Goal: Submit feedback/report problem

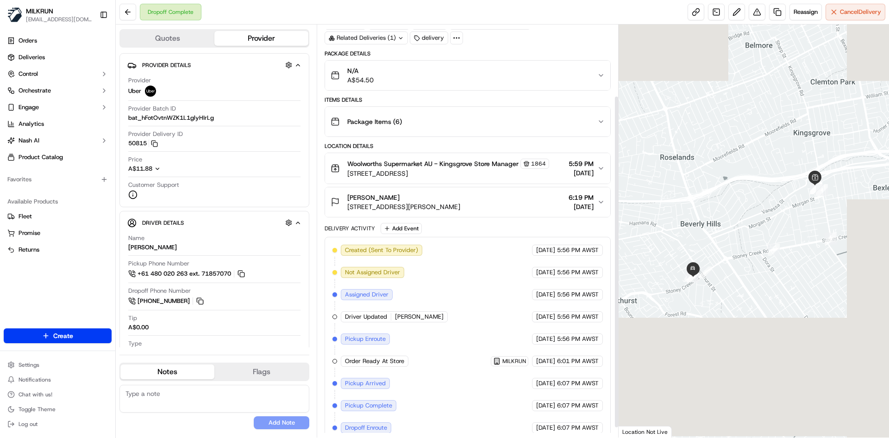
scroll to position [100, 0]
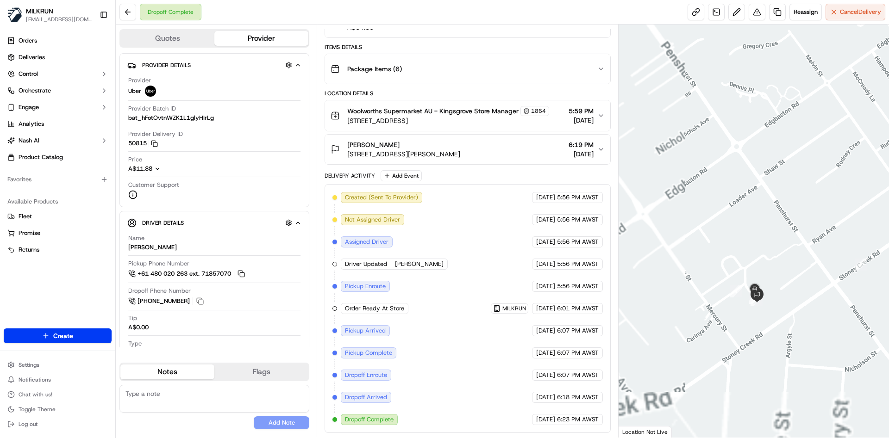
drag, startPoint x: 682, startPoint y: 339, endPoint x: 803, endPoint y: 256, distance: 147.0
click at [802, 256] on div at bounding box center [753, 231] width 271 height 413
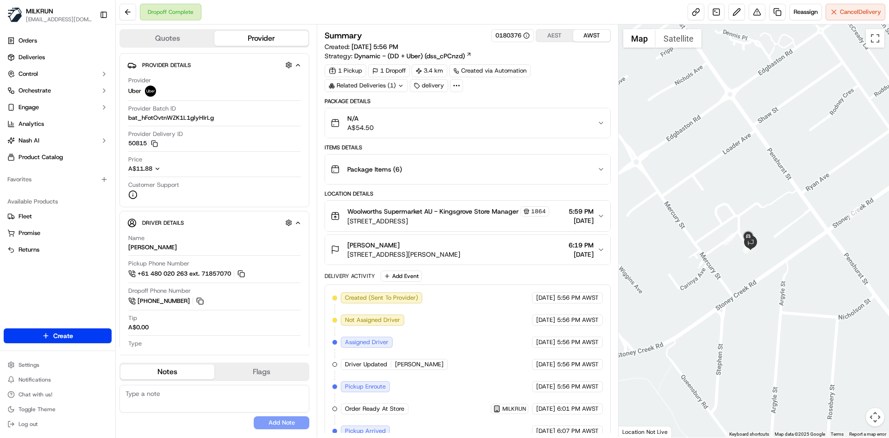
drag, startPoint x: 683, startPoint y: 330, endPoint x: 844, endPoint y: 294, distance: 165.0
click at [844, 294] on div at bounding box center [753, 231] width 271 height 413
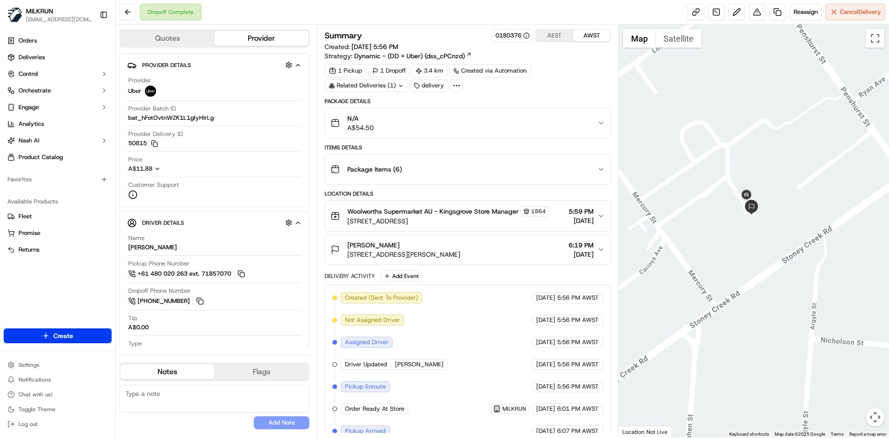
drag, startPoint x: 723, startPoint y: 250, endPoint x: 779, endPoint y: 278, distance: 63.1
click at [779, 285] on div at bounding box center [753, 231] width 271 height 413
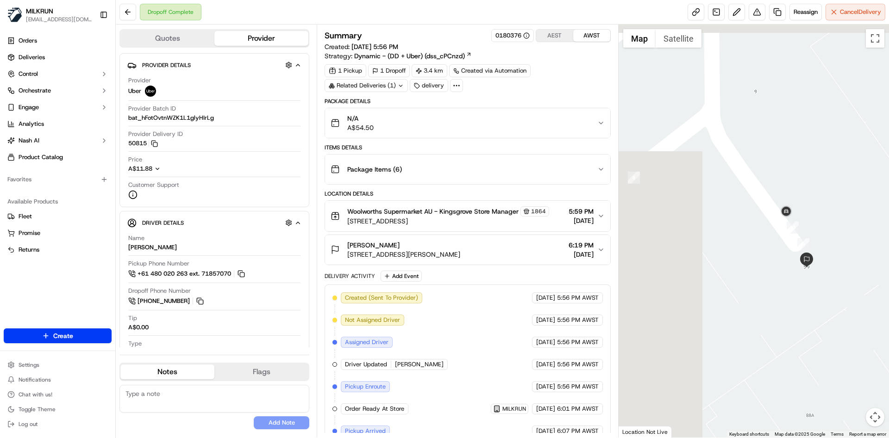
drag, startPoint x: 711, startPoint y: 211, endPoint x: 807, endPoint y: 417, distance: 227.6
click at [814, 425] on div at bounding box center [753, 231] width 271 height 413
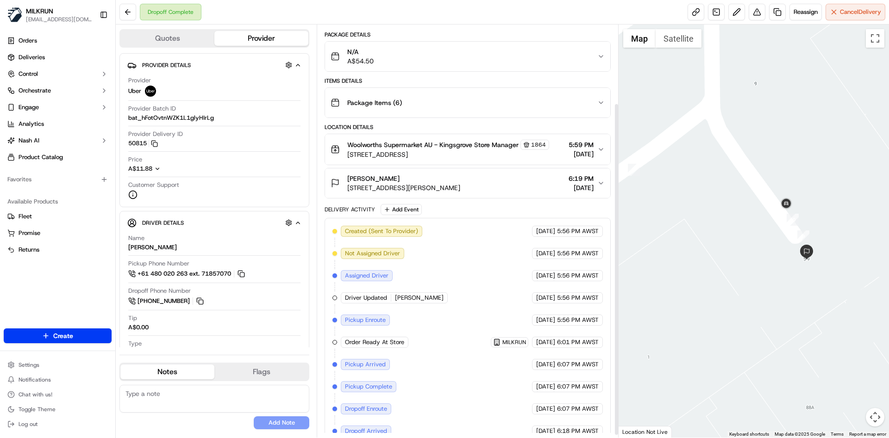
scroll to position [100, 0]
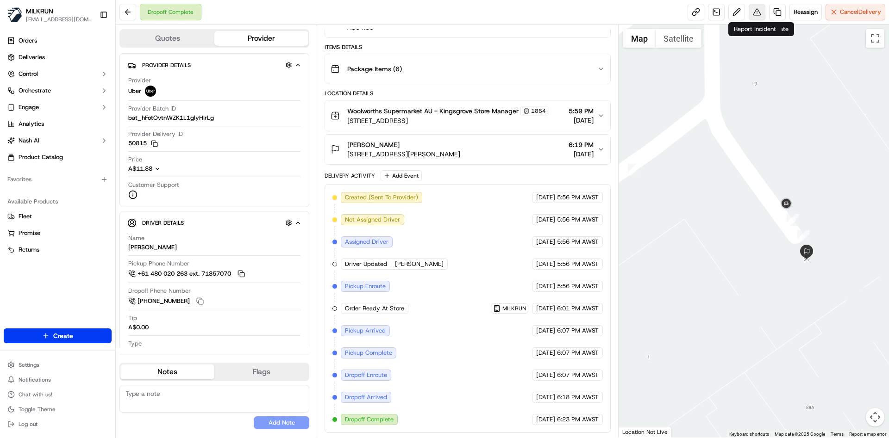
click at [752, 19] on button at bounding box center [757, 12] width 17 height 17
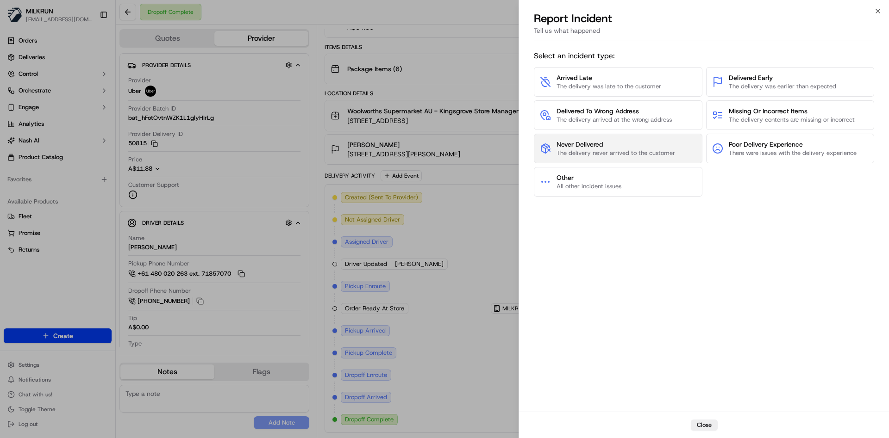
click at [600, 156] on span "The delivery never arrived to the customer" at bounding box center [615, 153] width 119 height 8
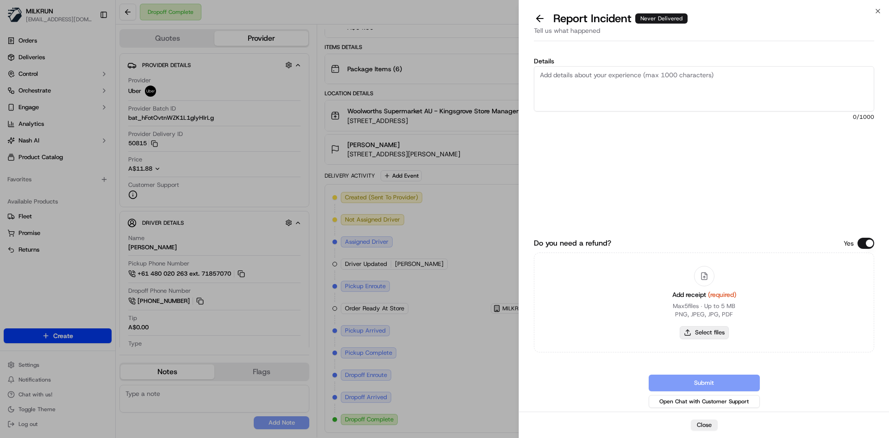
click at [712, 331] on button "Select files" at bounding box center [704, 332] width 49 height 13
click at [717, 322] on div "Add receipt (required) Max 5 files ∙ Up to 5 MB PNG, JPEG, JPG, PDF Select files" at bounding box center [704, 303] width 79 height 84
click at [717, 329] on button "Select files" at bounding box center [704, 332] width 49 height 13
type input "C:\fakepath\Sharyn F.png"
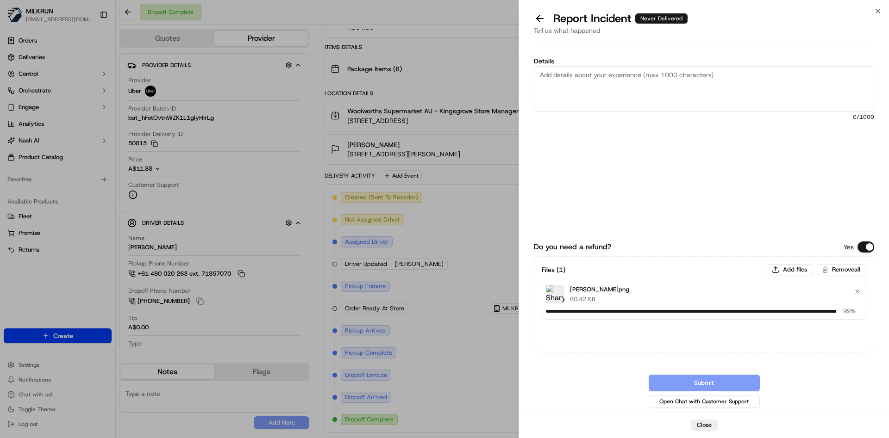
click at [556, 72] on textarea "Details" at bounding box center [704, 88] width 340 height 45
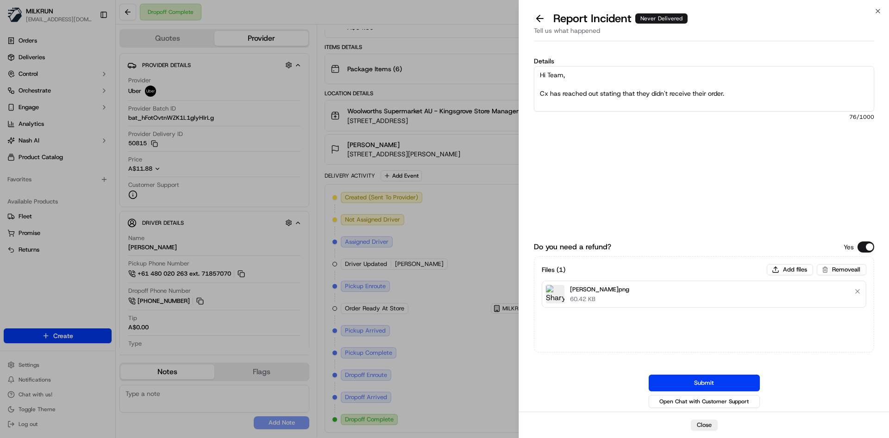
click at [556, 72] on textarea "Hi Team, Cx has reached out stating that they didn't receive their order." at bounding box center [704, 88] width 340 height 45
click at [781, 96] on textarea "Hi Team, Cx has reached out stating that they didn't receive their order." at bounding box center [704, 88] width 340 height 45
click at [690, 101] on textarea "Hi Team, Cx has reached out stating that they didn't receive their order. Drive…" at bounding box center [704, 88] width 340 height 45
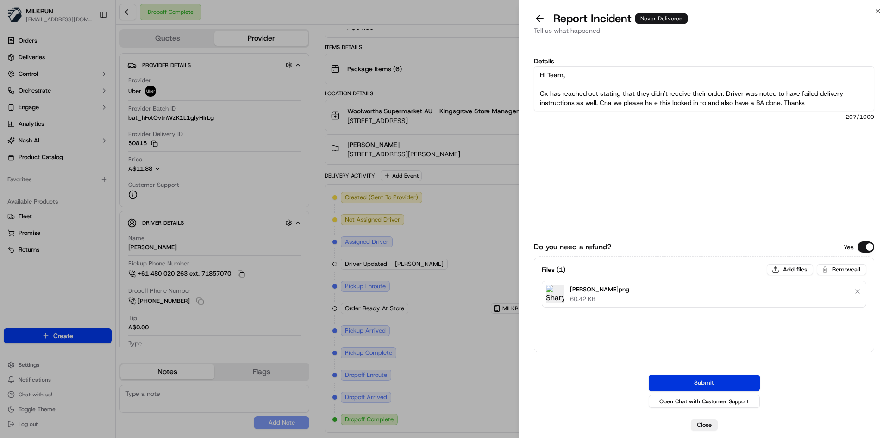
type textarea "Hi Team, Cx has reached out stating that they didn't receive their order. Drive…"
drag, startPoint x: 689, startPoint y: 381, endPoint x: 662, endPoint y: 357, distance: 36.1
click at [690, 381] on button "Submit" at bounding box center [704, 383] width 111 height 17
